Goal: Obtain resource: Obtain resource

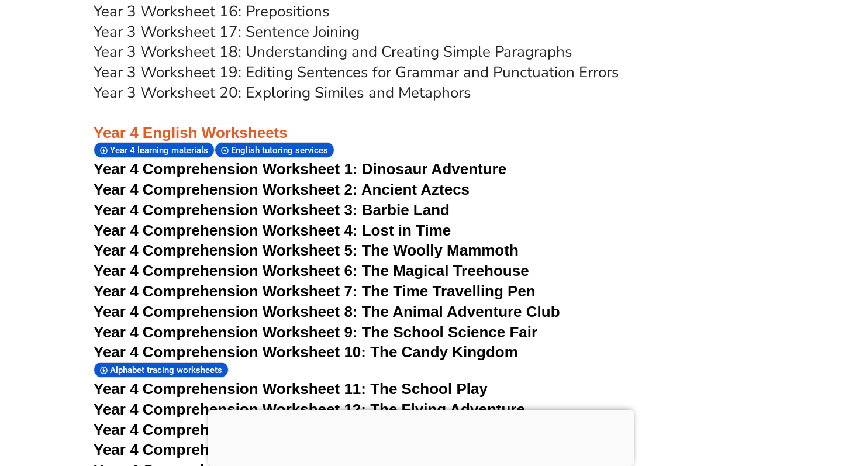
scroll to position [4684, 0]
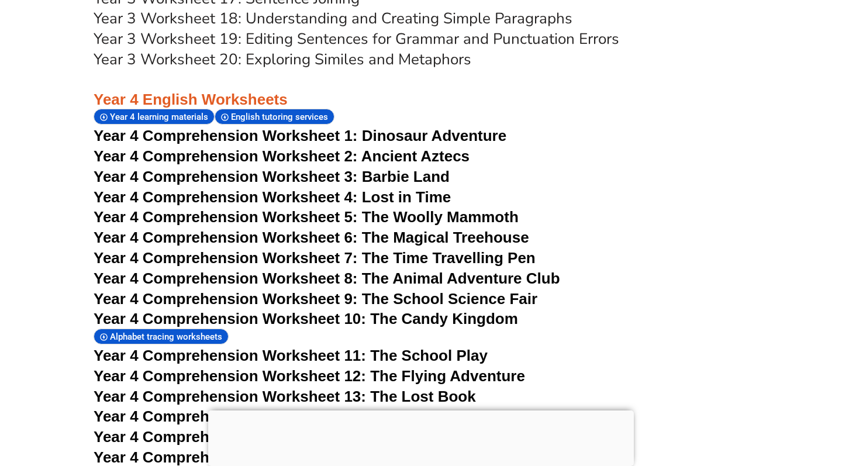
click at [438, 249] on span "Year 4 Comprehension Worksheet 7: The Time Travelling Pen" at bounding box center [315, 258] width 442 height 18
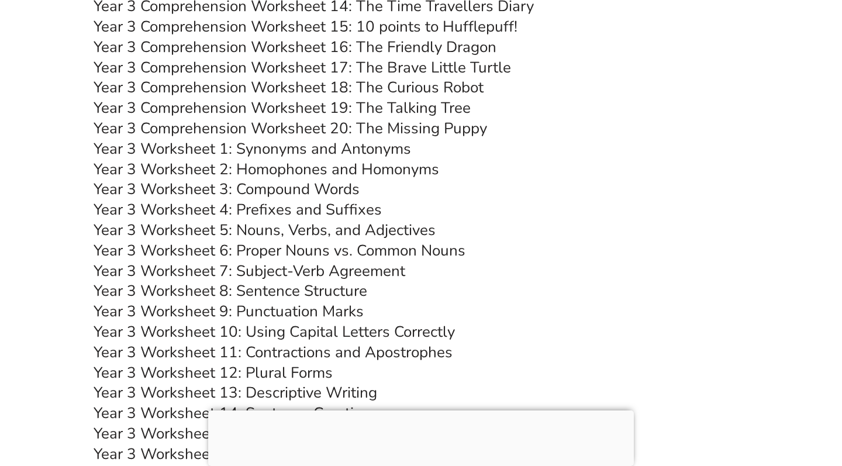
scroll to position [4214, 0]
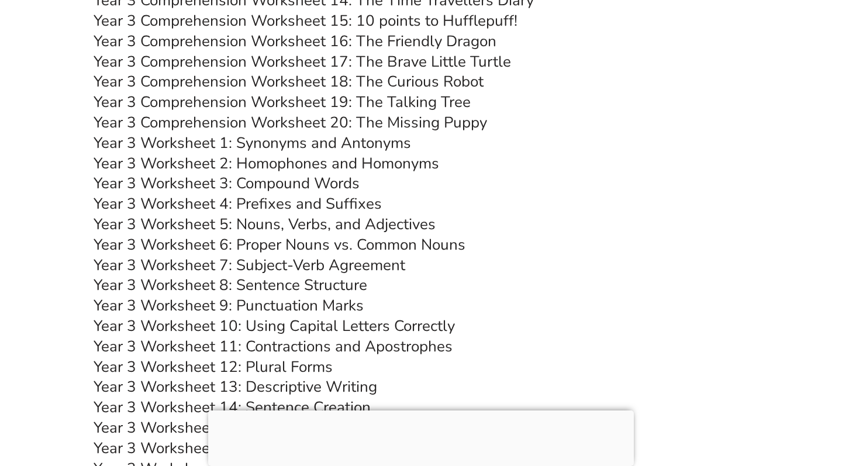
click at [288, 133] on link "Year 3 Worksheet 1: Synonyms and Antonyms" at bounding box center [253, 143] width 318 height 20
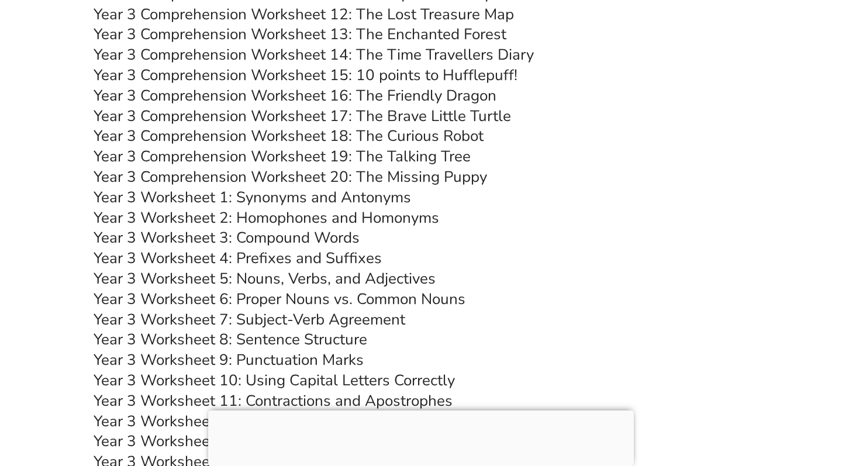
scroll to position [4176, 0]
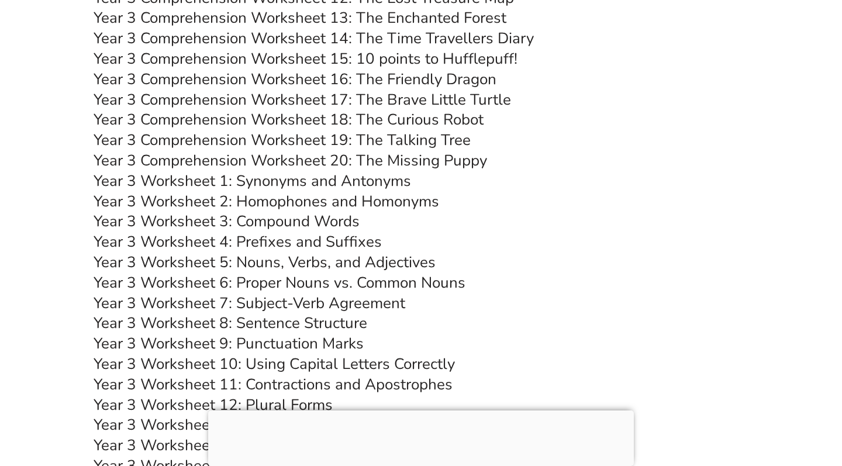
click at [336, 191] on link "Year 3 Worksheet 2: Homophones and Homonyms" at bounding box center [267, 201] width 346 height 20
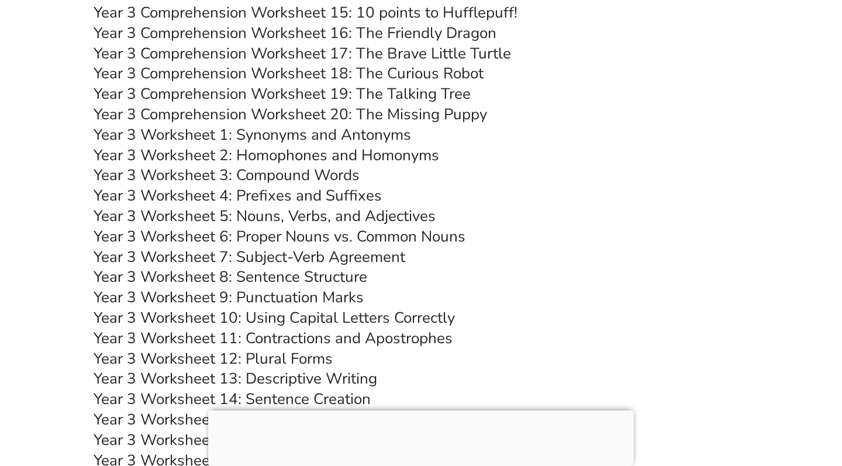
scroll to position [4224, 0]
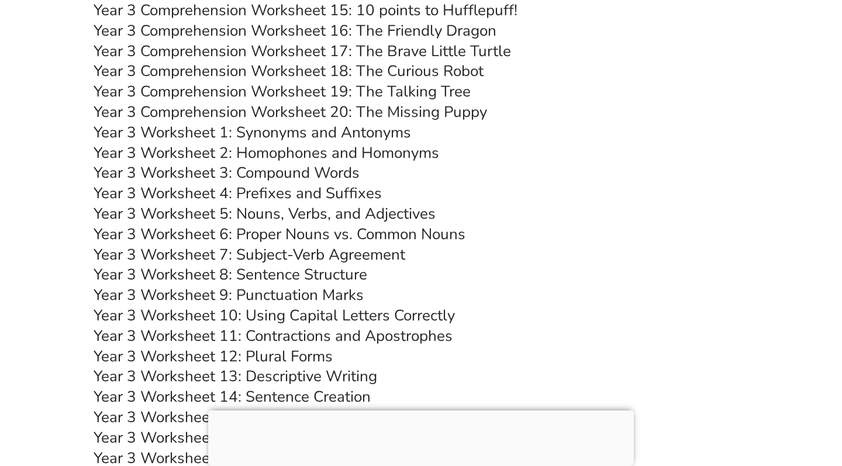
click at [334, 163] on link "Year 3 Worksheet 3: Compound Words" at bounding box center [227, 173] width 266 height 20
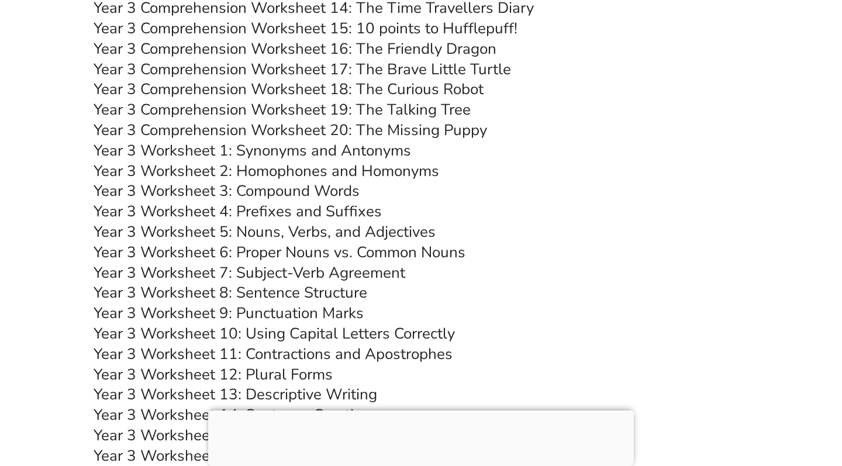
scroll to position [4207, 0]
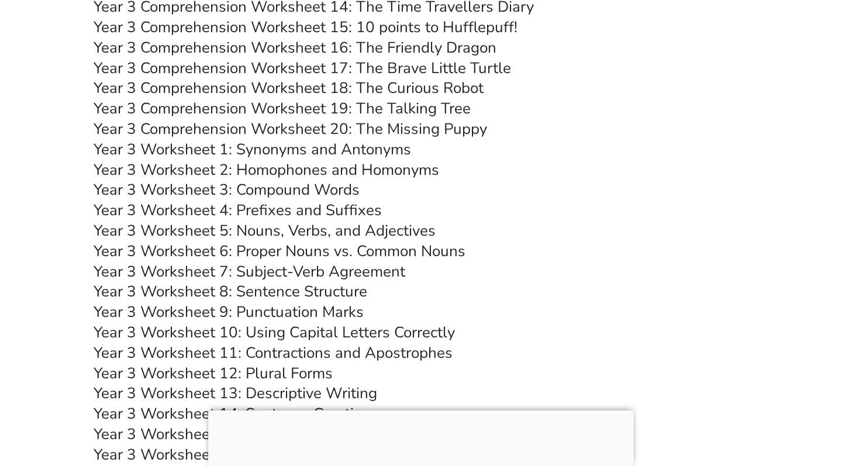
click at [313, 200] on link "Year 3 Worksheet 4: Prefixes and Suffixes" at bounding box center [238, 210] width 288 height 20
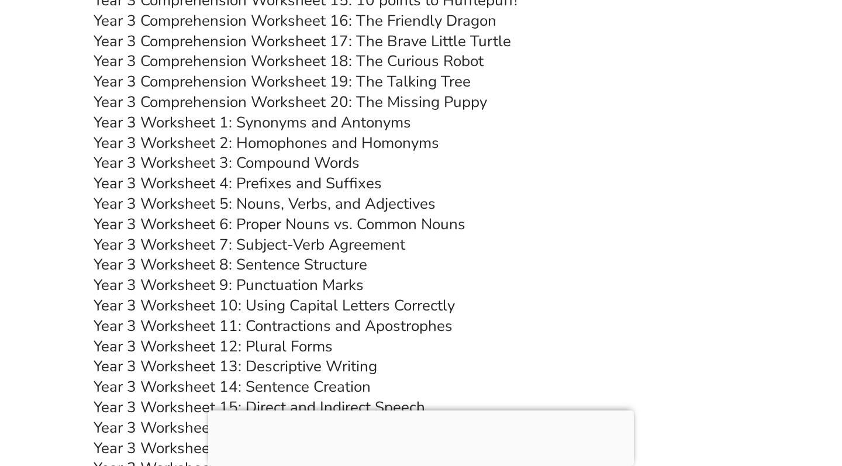
scroll to position [4234, 0]
click at [309, 235] on link "Year 3 Worksheet 7: Subject-Verb Agreement" at bounding box center [250, 245] width 312 height 20
click at [314, 275] on link "Year 3 Worksheet 9: Punctuation Marks" at bounding box center [229, 285] width 270 height 20
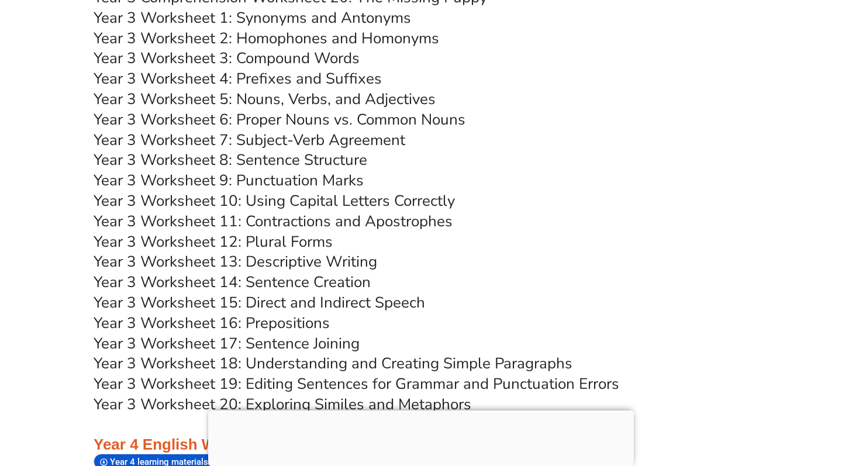
scroll to position [4352, 0]
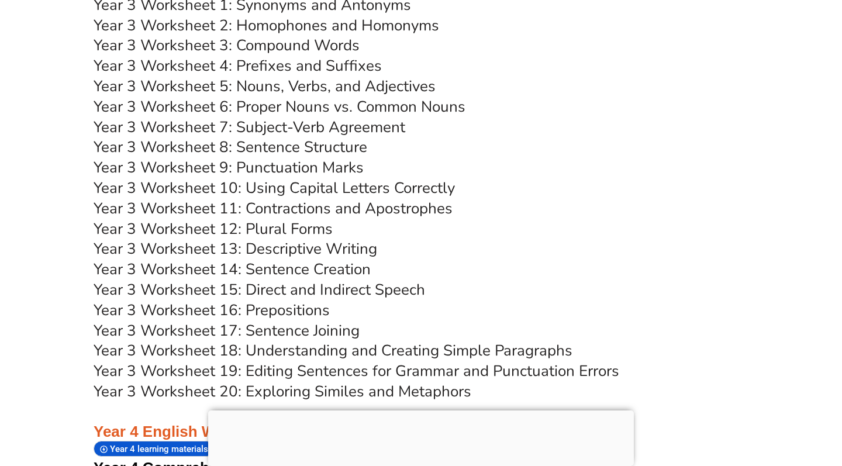
click at [283, 239] on link "Year 3 Worksheet 13: Descriptive Writing" at bounding box center [236, 249] width 284 height 20
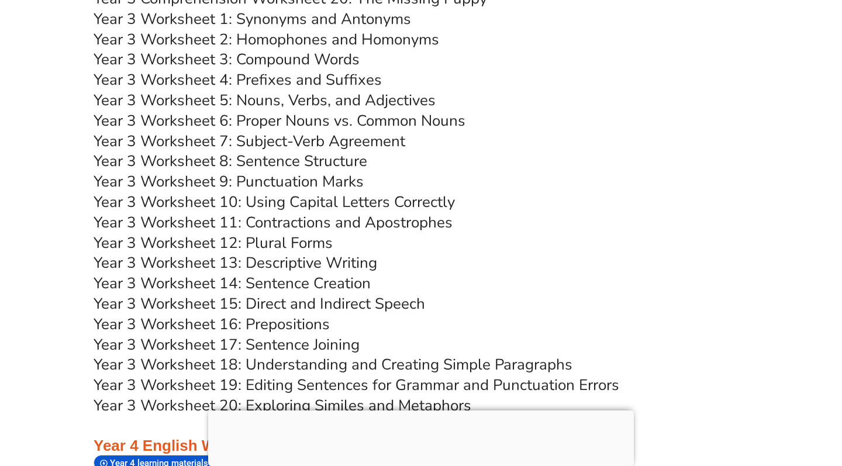
scroll to position [4343, 0]
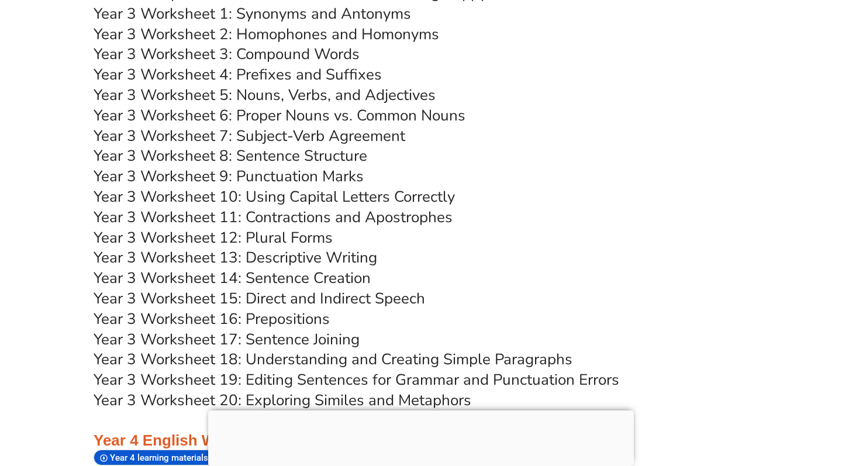
click at [337, 268] on link "Year 3 Worksheet 14: Sentence Creation" at bounding box center [232, 278] width 277 height 20
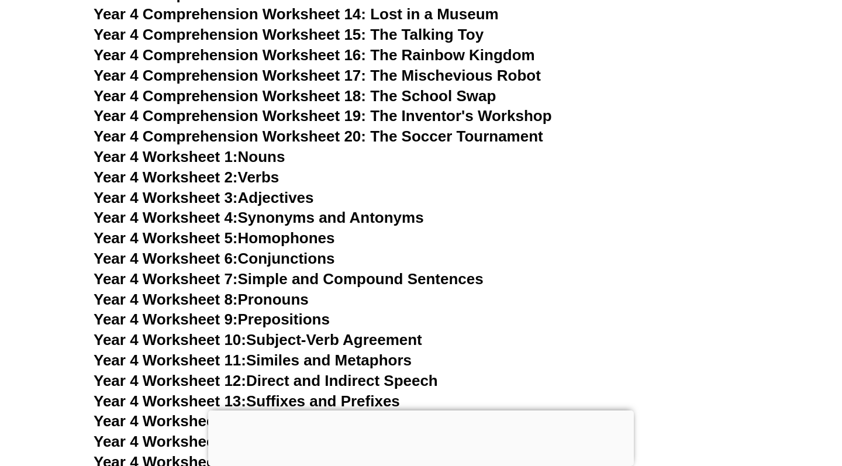
scroll to position [5088, 0]
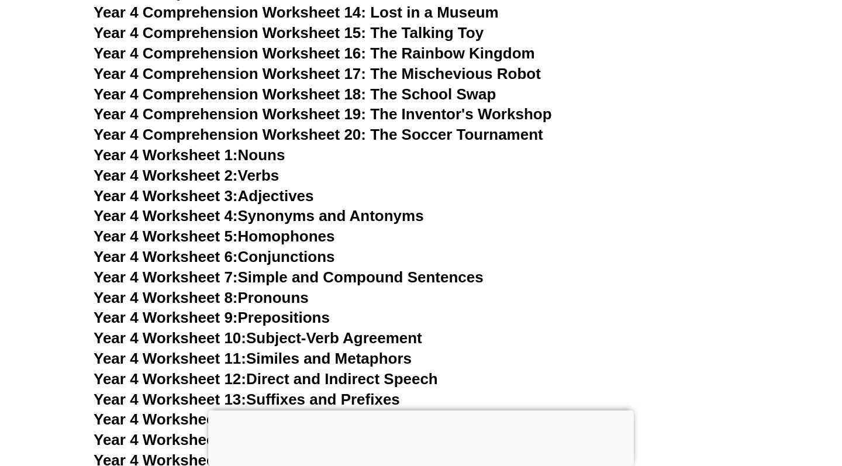
click at [310, 268] on link "Year 4 Worksheet 7: Simple and Compound Sentences" at bounding box center [289, 277] width 390 height 18
click at [349, 350] on link "Year 4 Worksheet 11: Similes and Metaphors" at bounding box center [253, 359] width 318 height 18
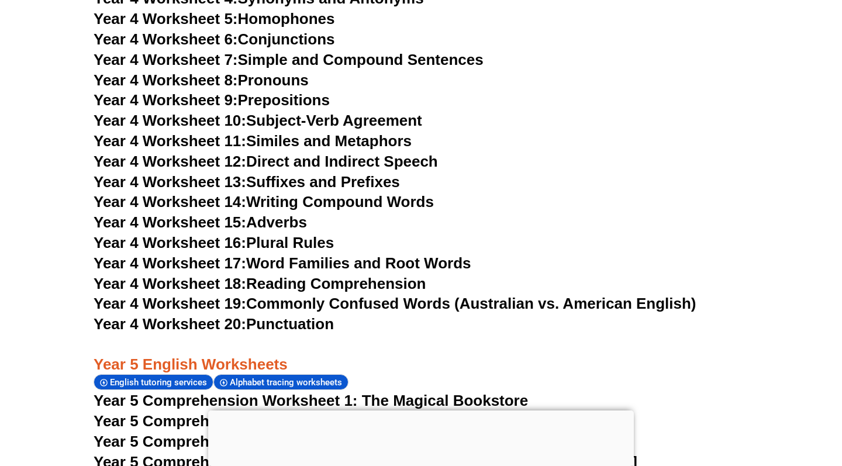
scroll to position [5307, 0]
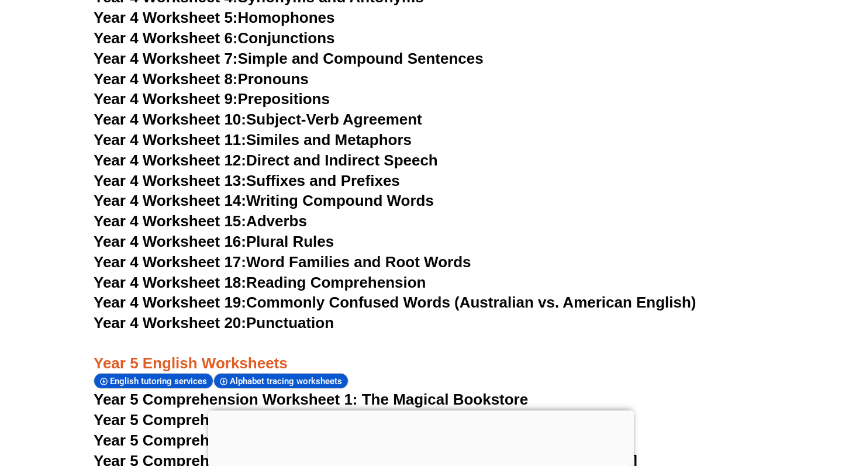
click at [422, 294] on link "Year 4 Worksheet 19: Commonly Confused Words (Australian vs. American English)" at bounding box center [395, 303] width 603 height 18
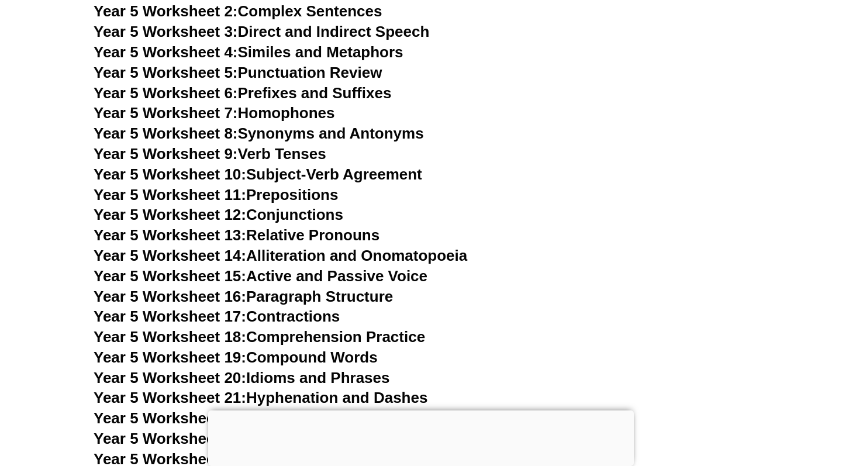
scroll to position [6002, 0]
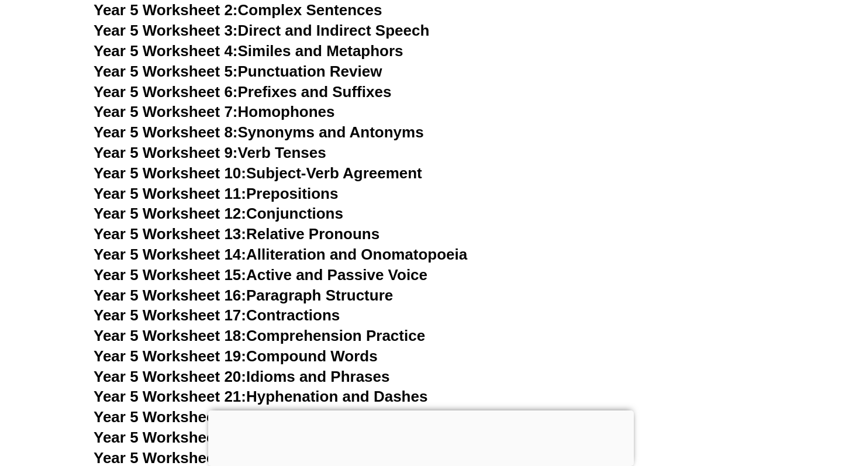
click at [379, 368] on link "Year 5 Worksheet 20: Idioms and Phrases" at bounding box center [242, 377] width 296 height 18
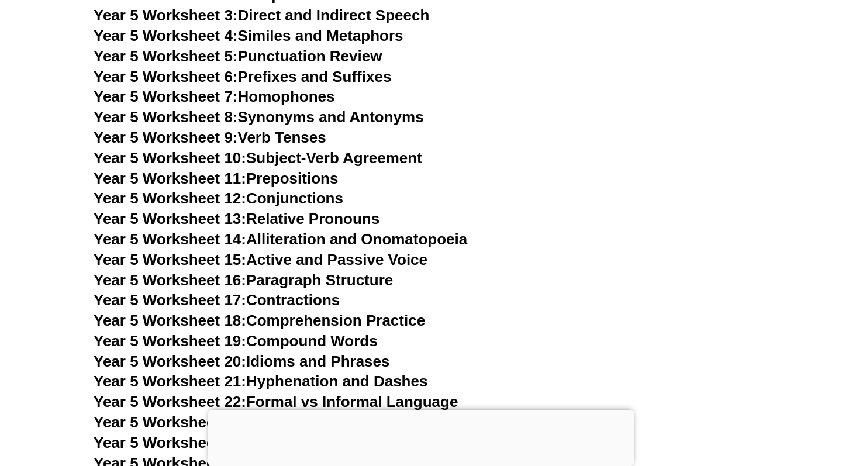
scroll to position [6037, 0]
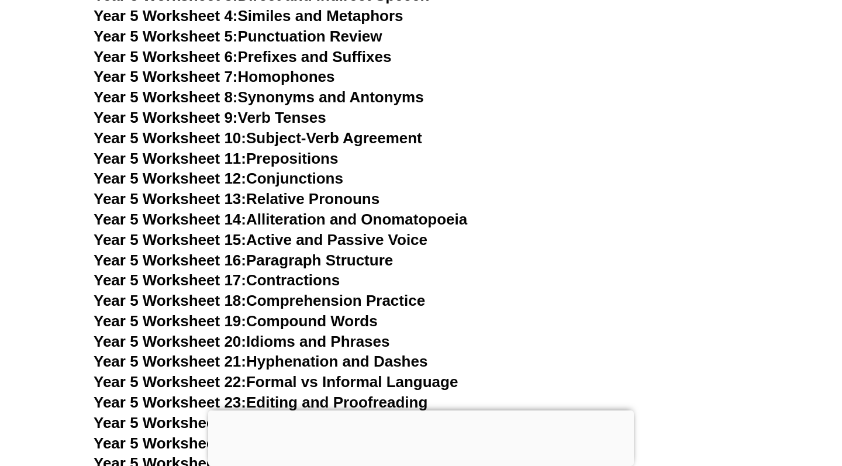
click at [336, 252] on link "Year 5 Worksheet 16: Paragraph Structure" at bounding box center [243, 261] width 299 height 18
click at [277, 414] on link "Year 5 Worksheet 24: Dialogue Writing" at bounding box center [230, 423] width 273 height 18
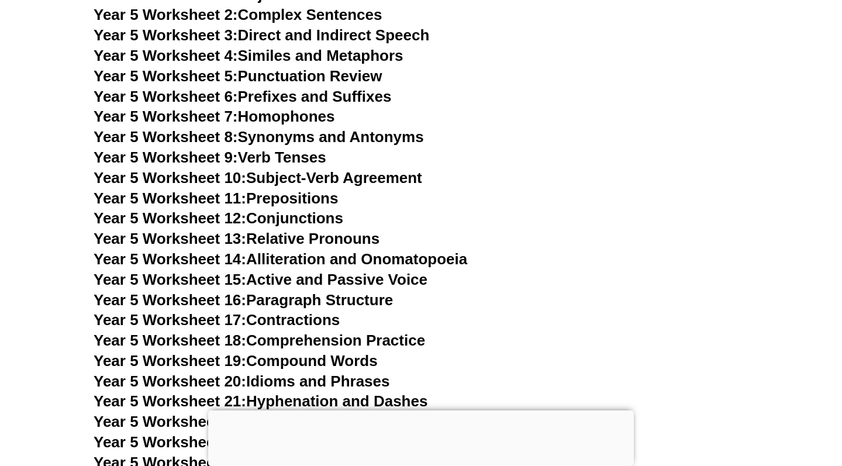
scroll to position [5995, 0]
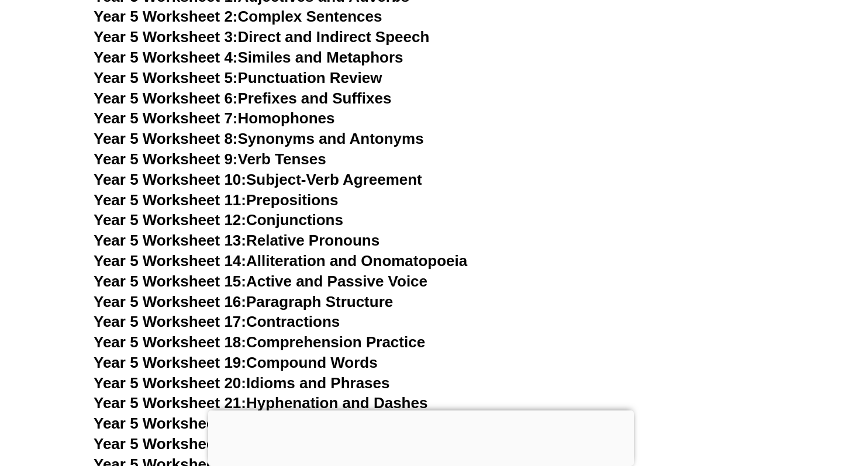
click at [315, 333] on link "Year 5 Worksheet 18: Comprehension Practice" at bounding box center [260, 342] width 332 height 18
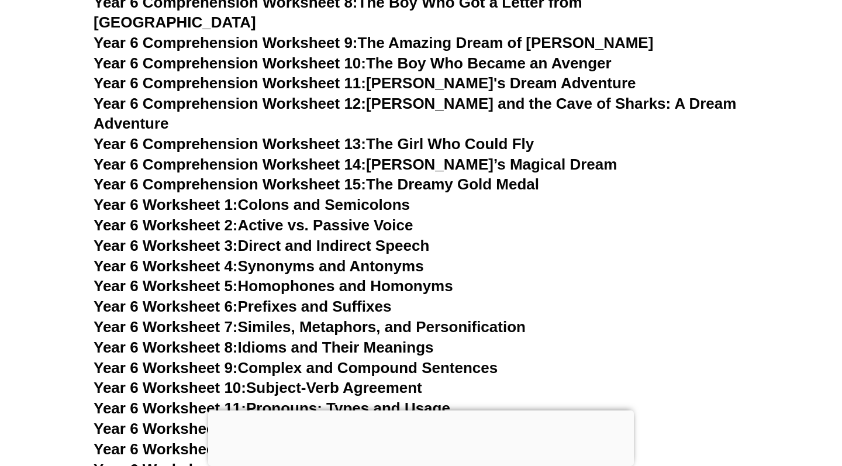
scroll to position [6724, 0]
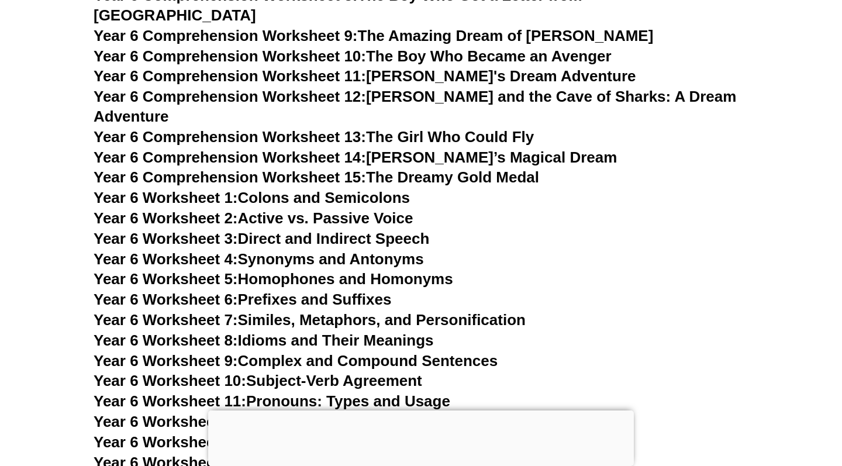
click at [343, 332] on link "Year 6 Worksheet 8: Idioms and Their Meanings" at bounding box center [264, 341] width 340 height 18
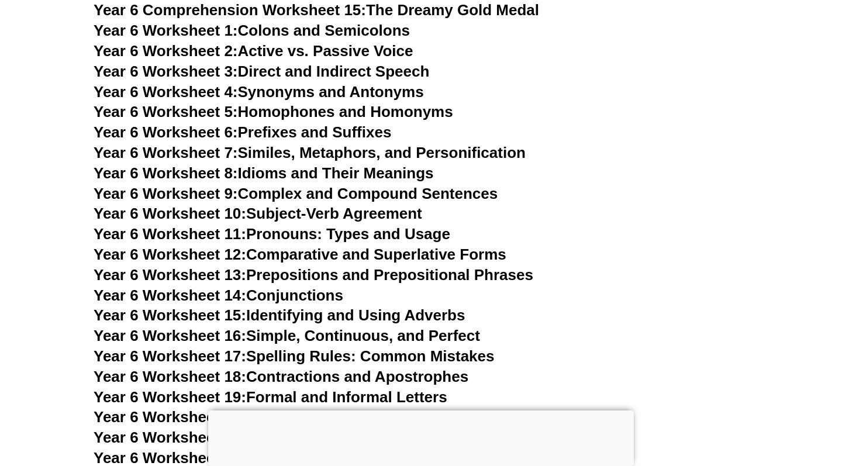
scroll to position [6911, 0]
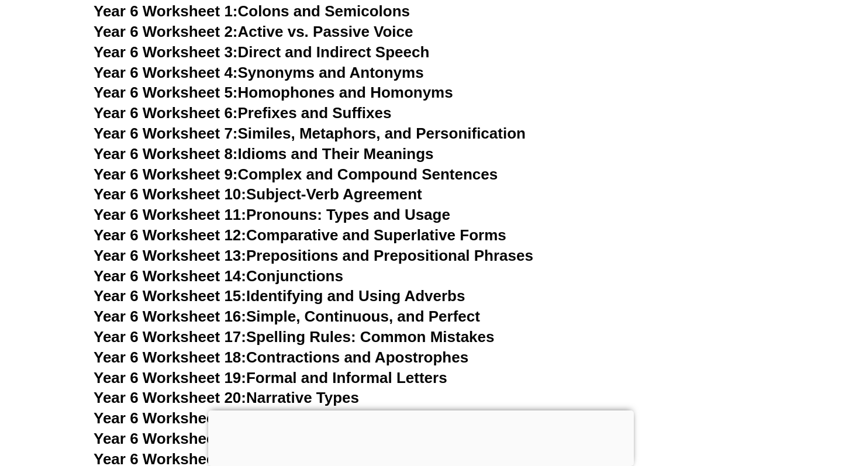
click at [402, 369] on link "Year 6 Worksheet 19: Formal and Informal Letters" at bounding box center [271, 378] width 354 height 18
click at [329, 430] on link "Year 6 Worksheet 22: Understanding Tone and Mood in Writing" at bounding box center [318, 439] width 449 height 18
click at [401, 349] on link "Year 6 Worksheet 18: Contractions and Apostrophes" at bounding box center [281, 358] width 375 height 18
click at [323, 450] on link "Year 6 Worksheet 23: Alliteration and Onomatopoeia" at bounding box center [281, 459] width 374 height 18
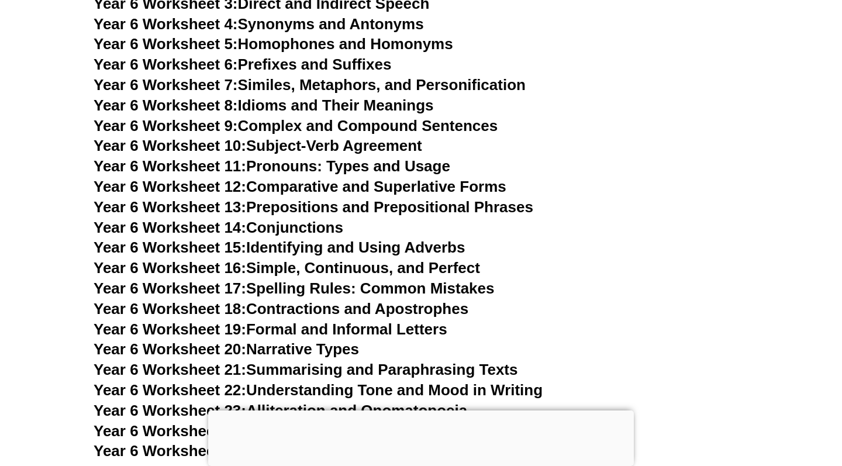
scroll to position [6967, 0]
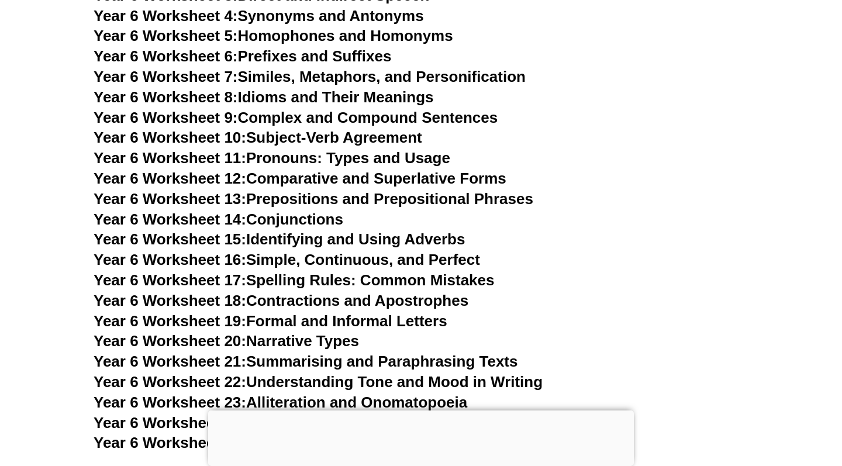
click at [308, 414] on link "Year 6 Worksheet 24: Persuasive Writing Techniques" at bounding box center [282, 423] width 377 height 18
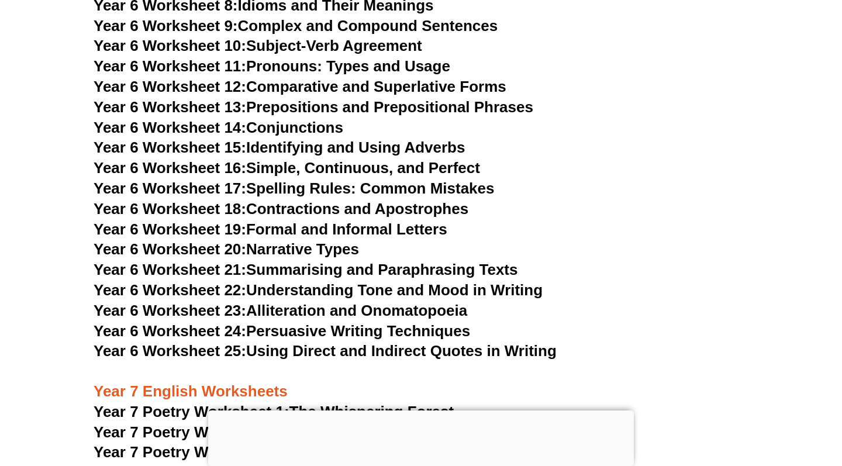
scroll to position [7013, 0]
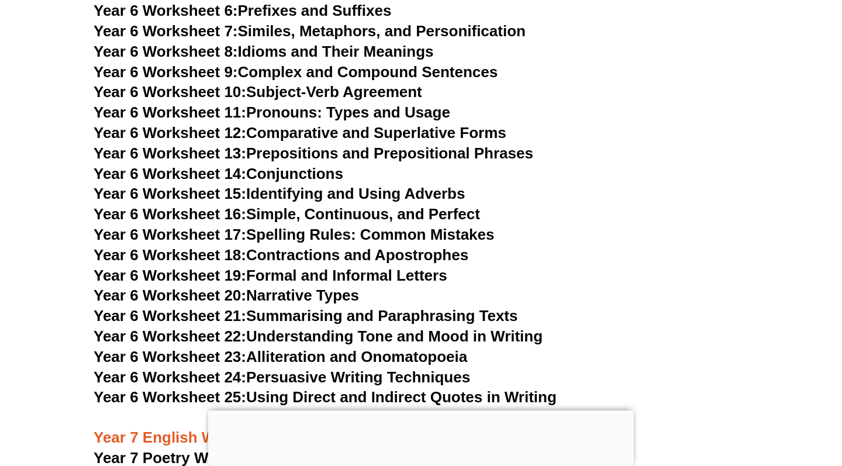
click at [350, 388] on link "Year 6 Worksheet 25: Using Direct and Indirect Quotes in Writing" at bounding box center [325, 397] width 463 height 18
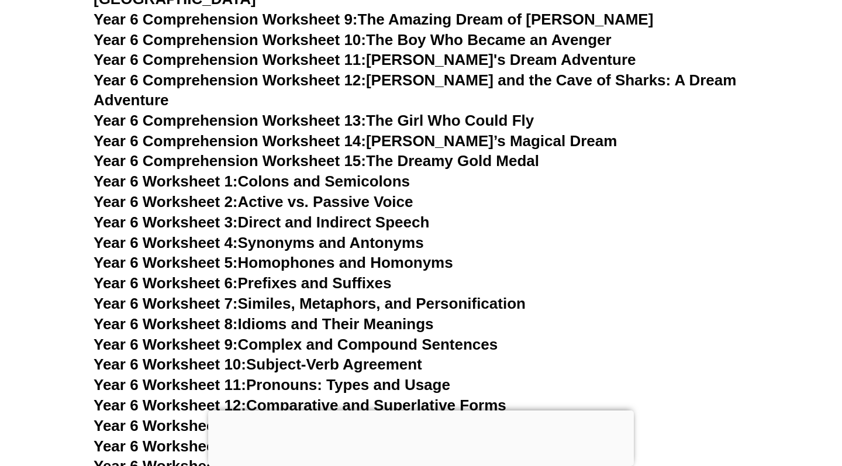
scroll to position [6730, 0]
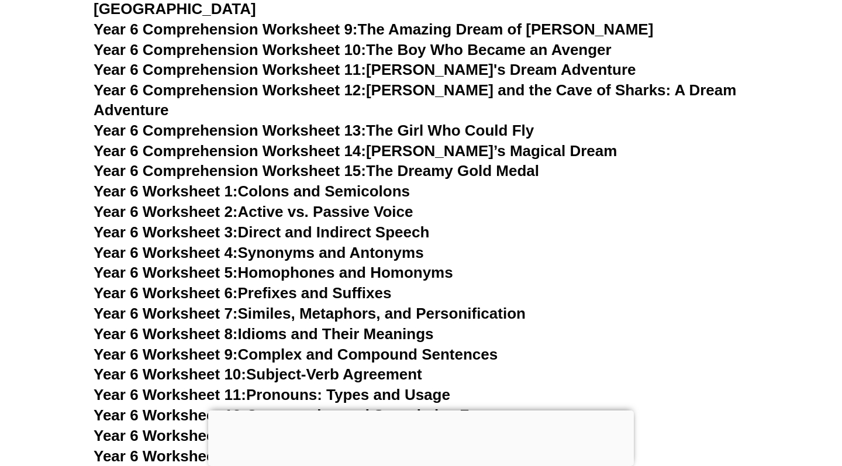
click at [390, 305] on link "Year 6 Worksheet 7: Similes, Metaphors, and Personification" at bounding box center [310, 314] width 432 height 18
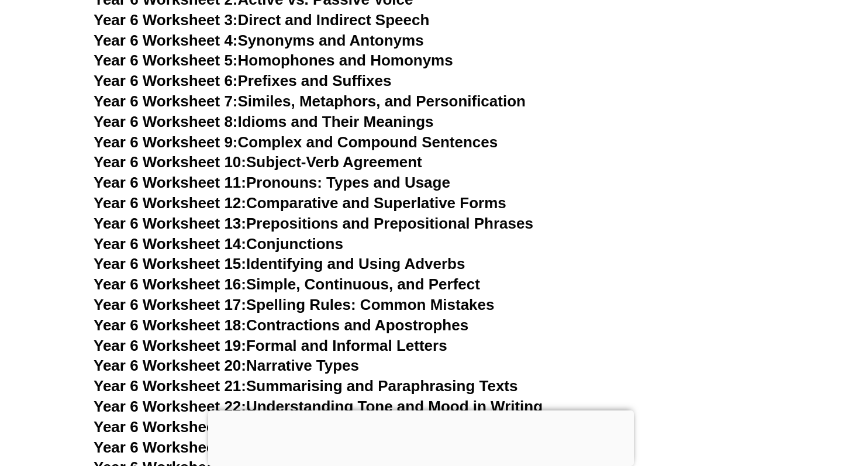
scroll to position [6957, 0]
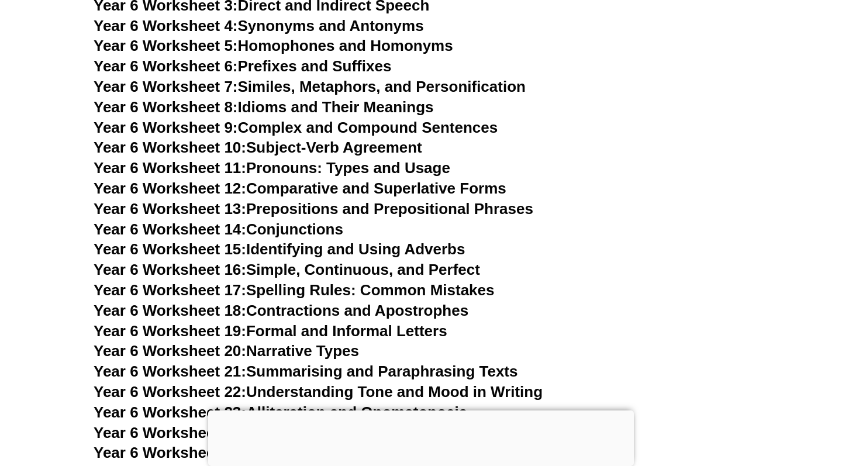
click at [381, 281] on link "Year 6 Worksheet 17: Spelling Rules: Common Mistakes" at bounding box center [294, 290] width 401 height 18
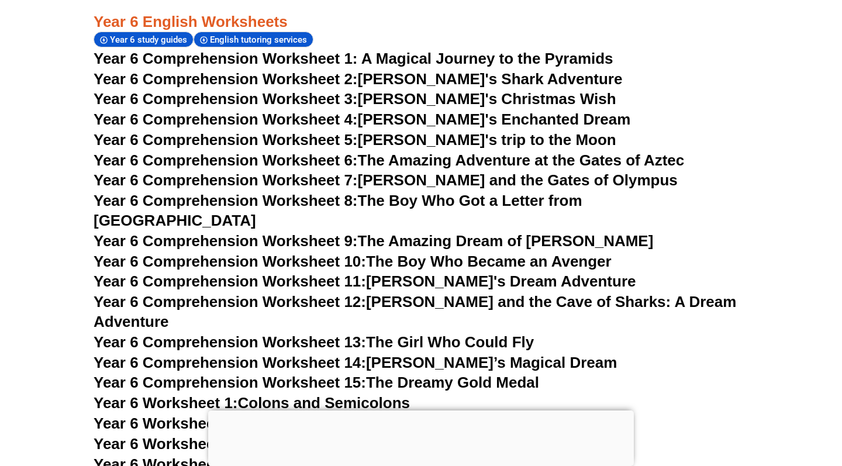
scroll to position [6523, 0]
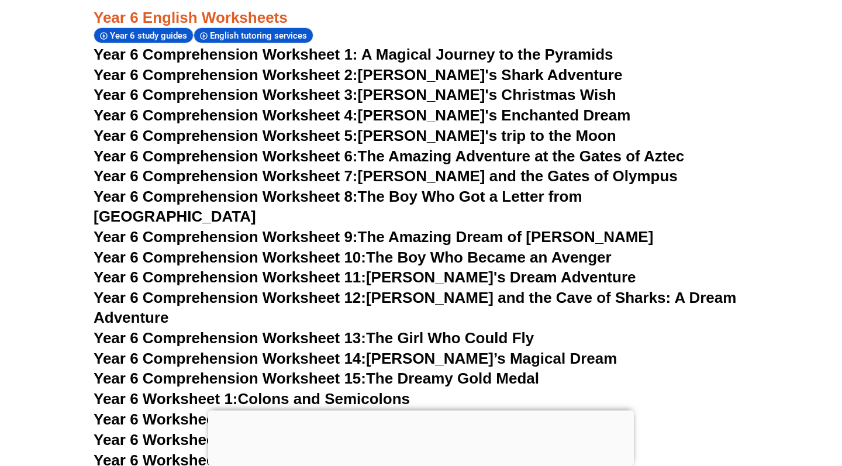
click at [463, 329] on link "Year 6 Comprehension Worksheet 13: The Girl Who Could Fly" at bounding box center [314, 338] width 440 height 18
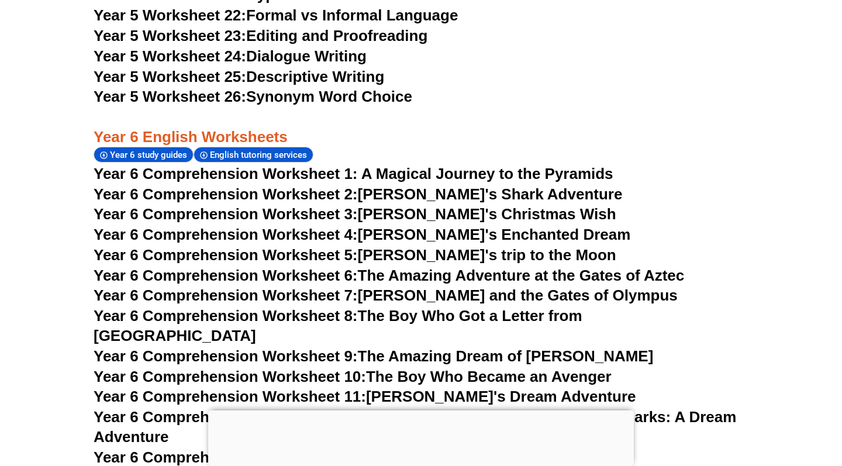
scroll to position [6402, 0]
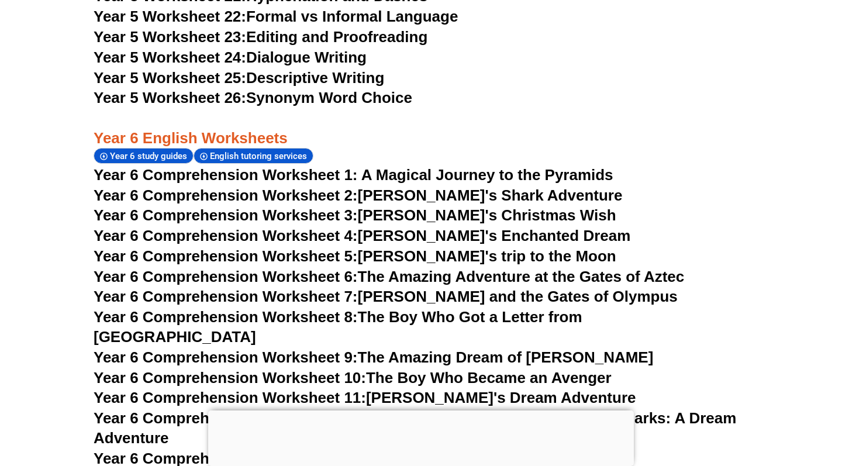
click at [466, 206] on link "Year 6 Comprehension Worksheet 3: [PERSON_NAME]'s Christmas Wish" at bounding box center [355, 215] width 523 height 18
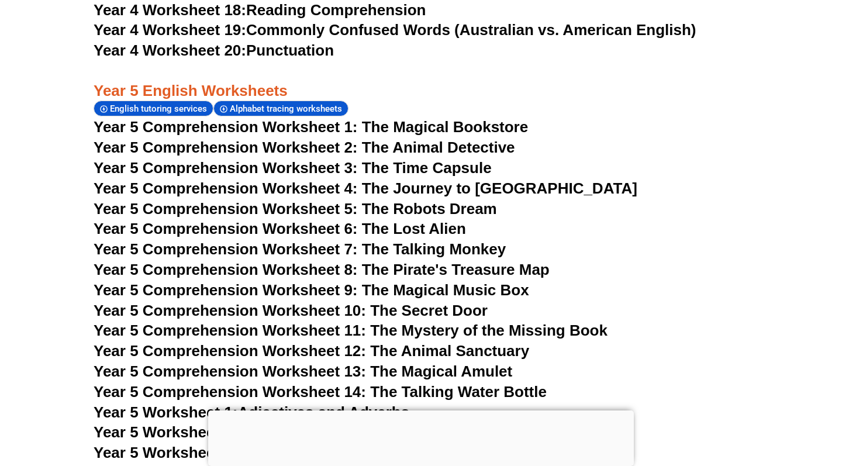
scroll to position [5581, 0]
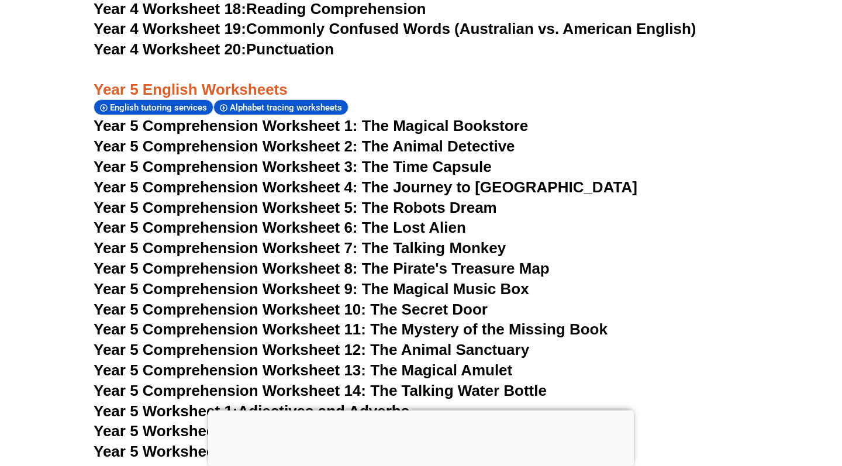
click at [425, 219] on span "Year 5 Comprehension Worksheet 6: The Lost Alien" at bounding box center [280, 228] width 373 height 18
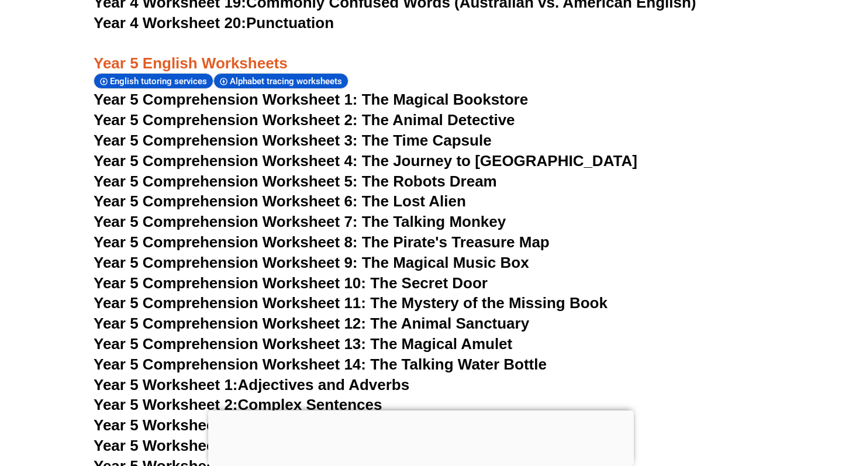
scroll to position [5631, 0]
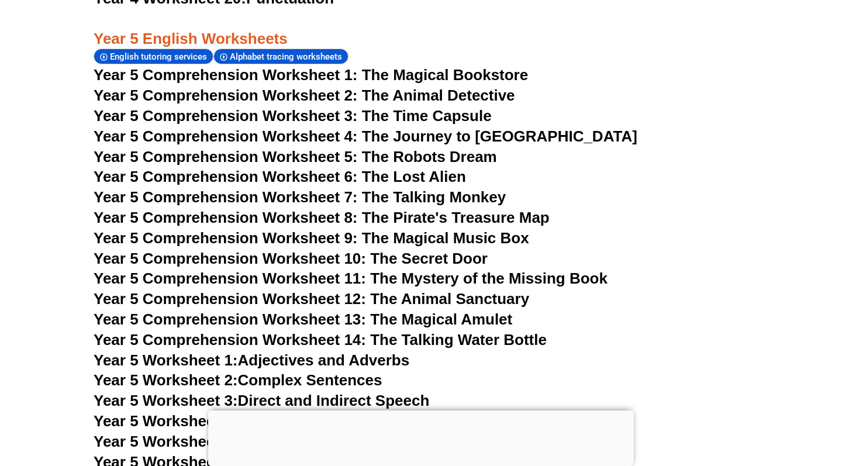
click at [434, 250] on span "Year 5 Comprehension Worksheet 10: The Secret Door" at bounding box center [291, 259] width 394 height 18
